Goal: Information Seeking & Learning: Learn about a topic

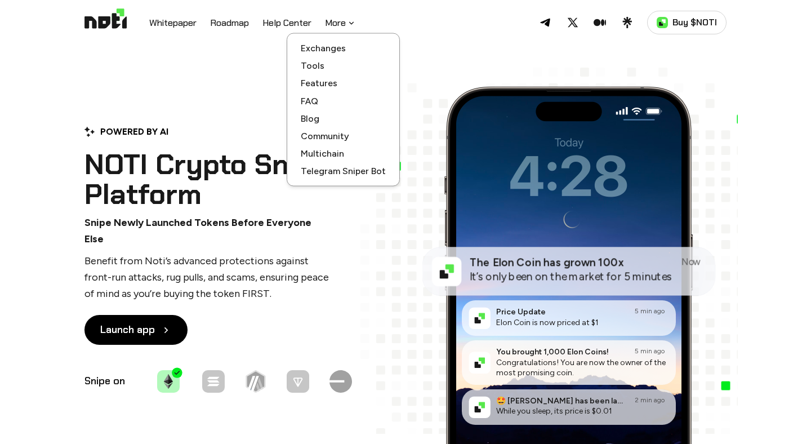
click at [347, 21] on button "More" at bounding box center [340, 23] width 31 height 14
click at [313, 65] on link "Tools" at bounding box center [343, 65] width 85 height 11
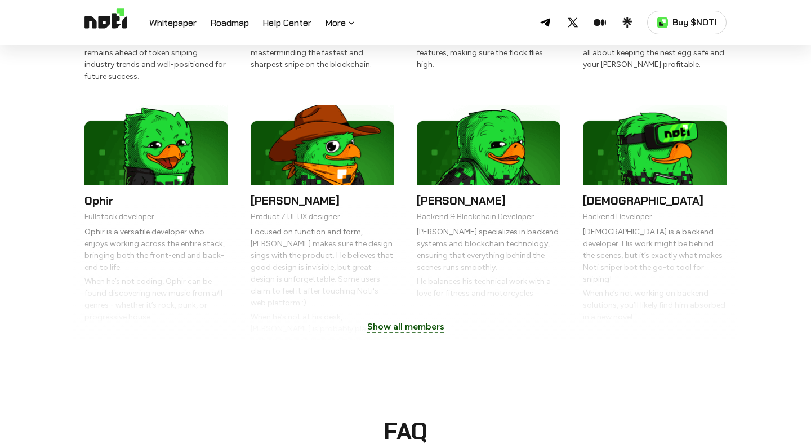
scroll to position [2490, 0]
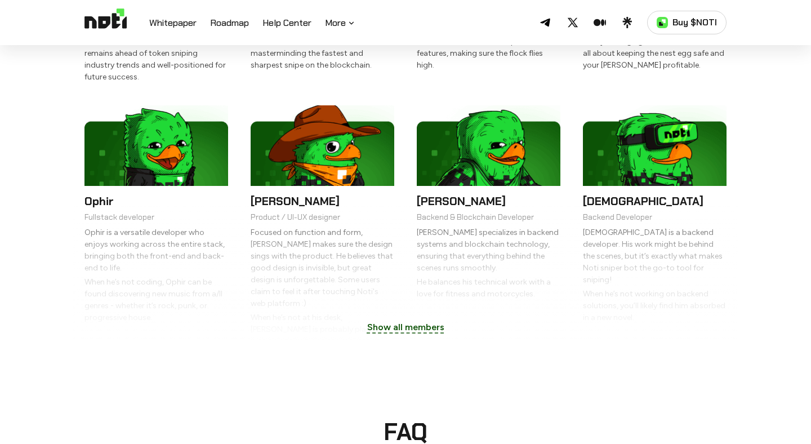
click at [384, 314] on button "Show all members" at bounding box center [406, 327] width 100 height 27
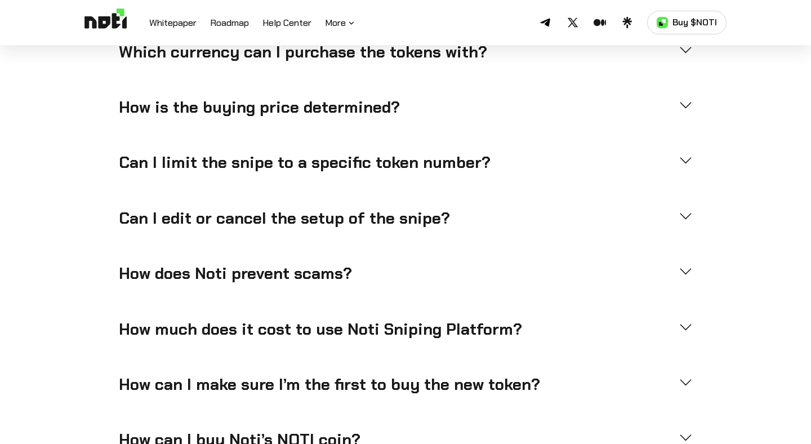
scroll to position [3872, 0]
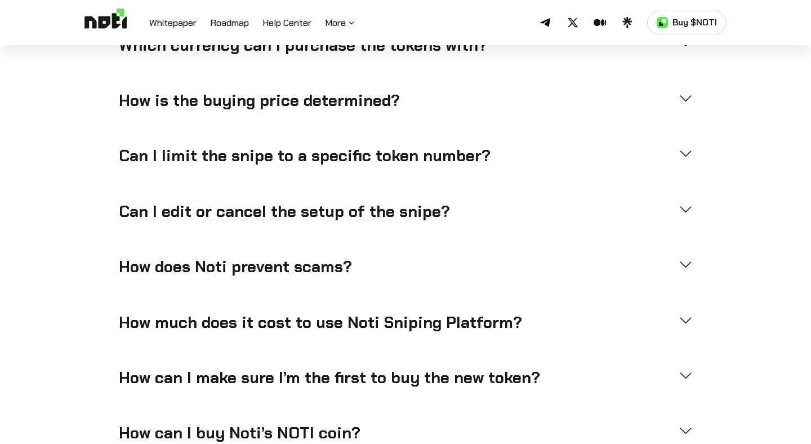
click at [327, 257] on h4 "How does Noti prevent scams?" at bounding box center [394, 267] width 551 height 20
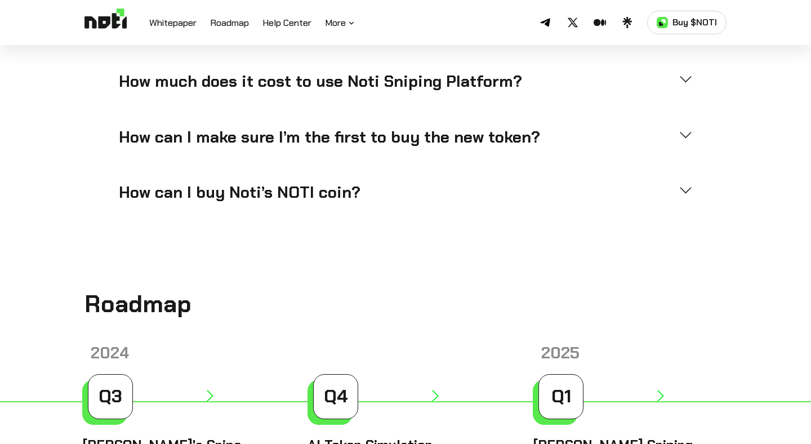
scroll to position [4139, 0]
click at [295, 182] on h4 "How can I buy Noti’s NOTI coin?" at bounding box center [394, 192] width 551 height 20
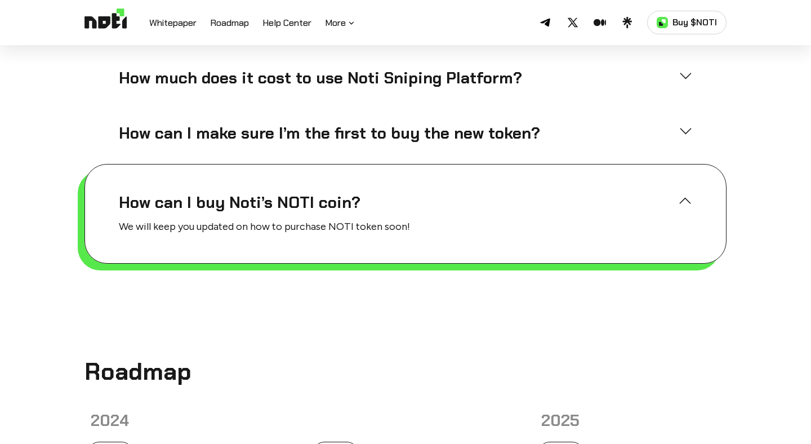
scroll to position [4044, 0]
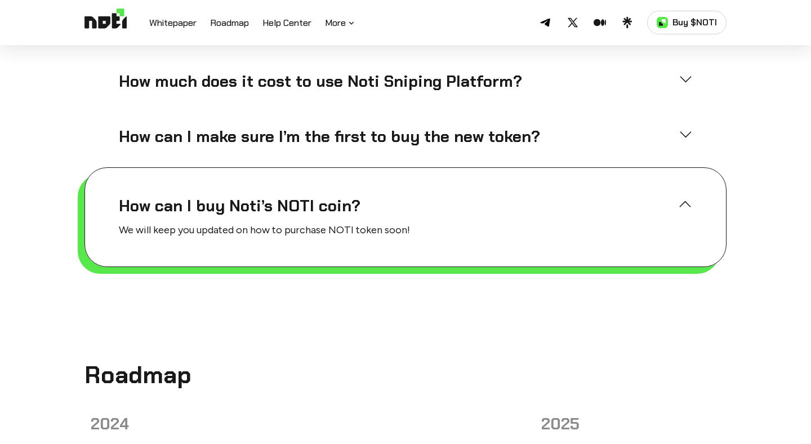
click at [309, 196] on h4 "How can I buy Noti’s NOTI coin?" at bounding box center [394, 206] width 551 height 20
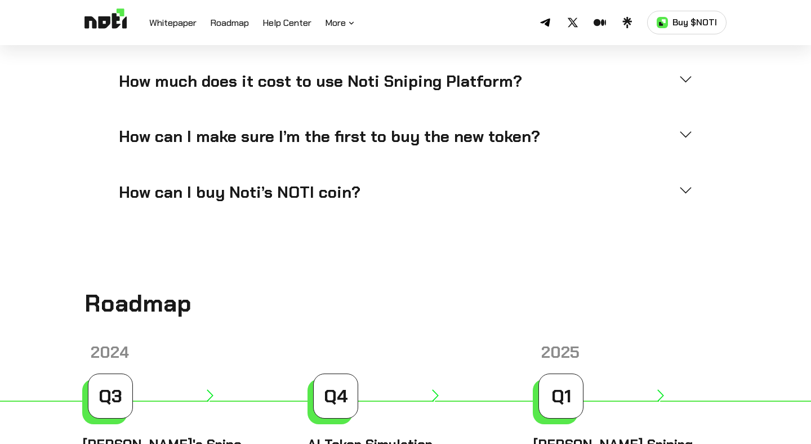
click at [309, 183] on h4 "How can I buy Noti’s NOTI coin?" at bounding box center [394, 193] width 551 height 20
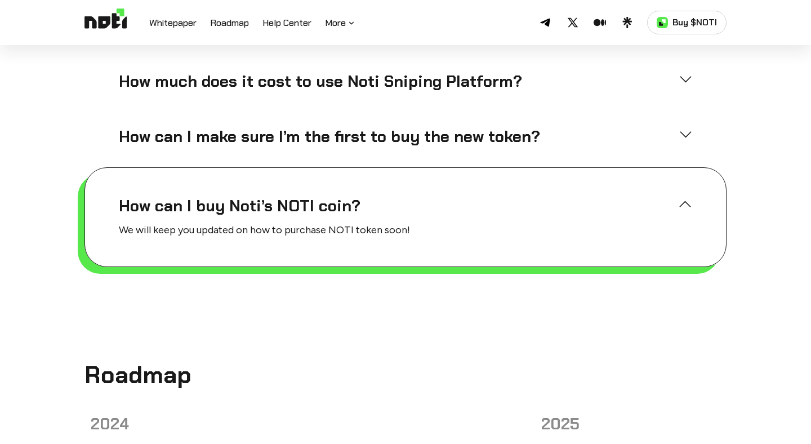
click at [309, 196] on h4 "How can I buy Noti’s NOTI coin?" at bounding box center [394, 206] width 551 height 20
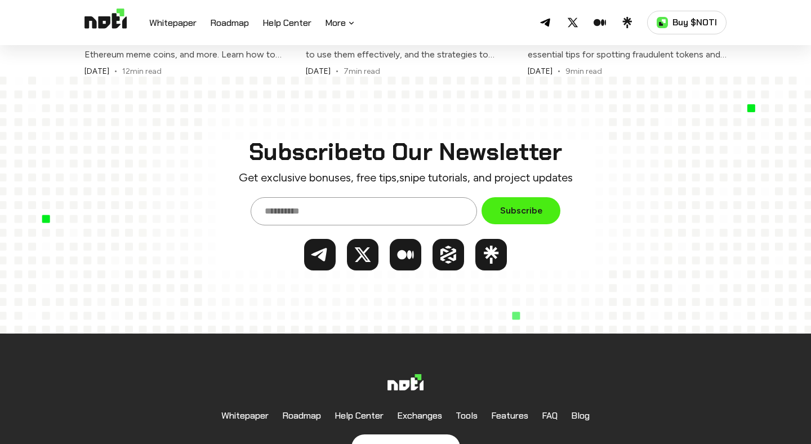
scroll to position [5323, 0]
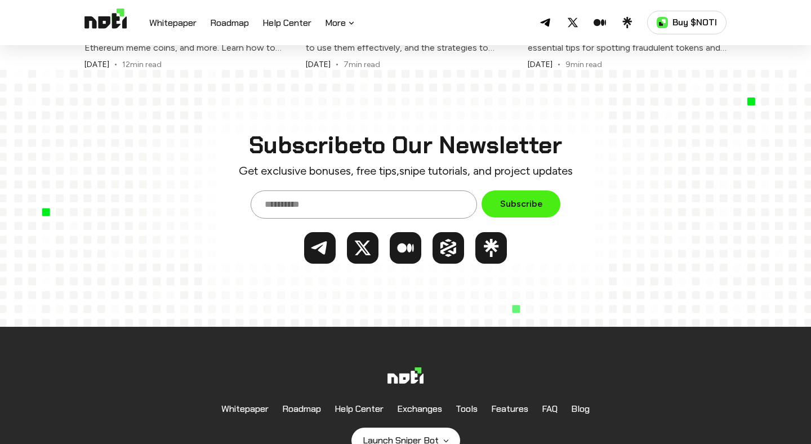
click at [592, 397] on ul "Whitepaper Roadmap Help Center Exchanges Tools Features FAQ Blog" at bounding box center [406, 409] width 642 height 24
click at [587, 397] on link "Blog" at bounding box center [580, 409] width 19 height 24
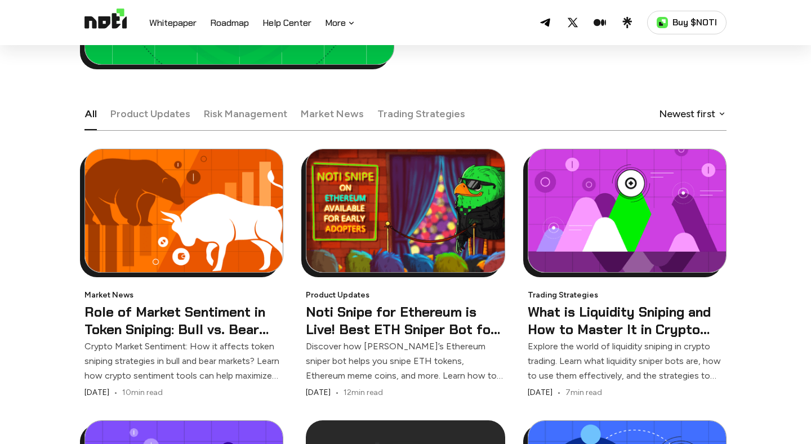
scroll to position [283, 0]
